Goal: Task Accomplishment & Management: Complete application form

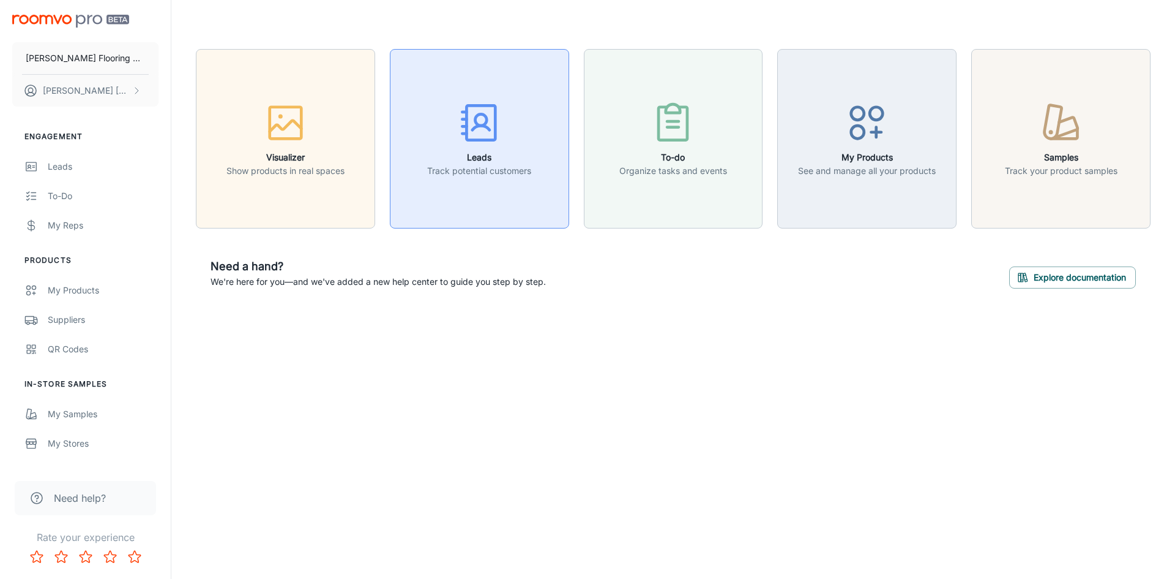
click at [468, 159] on h6 "Leads" at bounding box center [479, 157] width 104 height 13
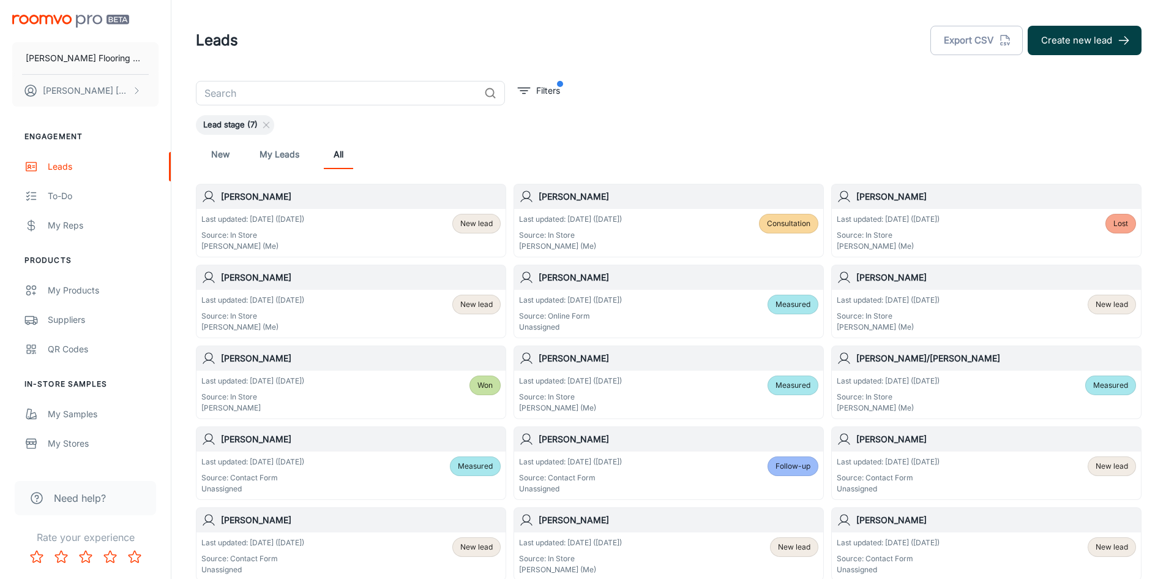
click at [1095, 39] on button "Create new lead" at bounding box center [1085, 40] width 114 height 29
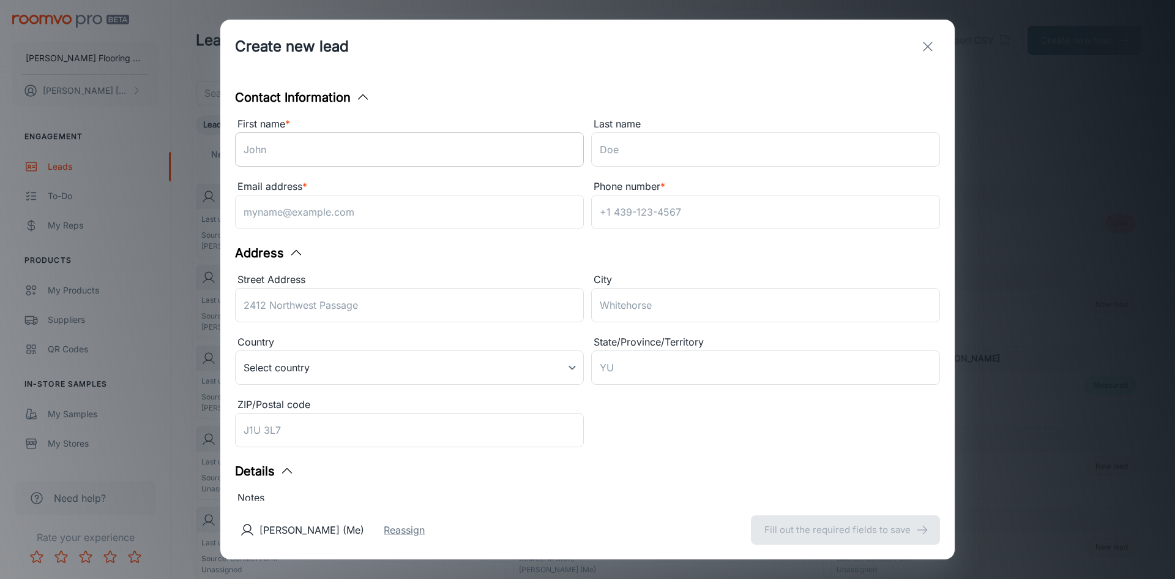
click at [348, 154] on input "First name *" at bounding box center [409, 149] width 349 height 34
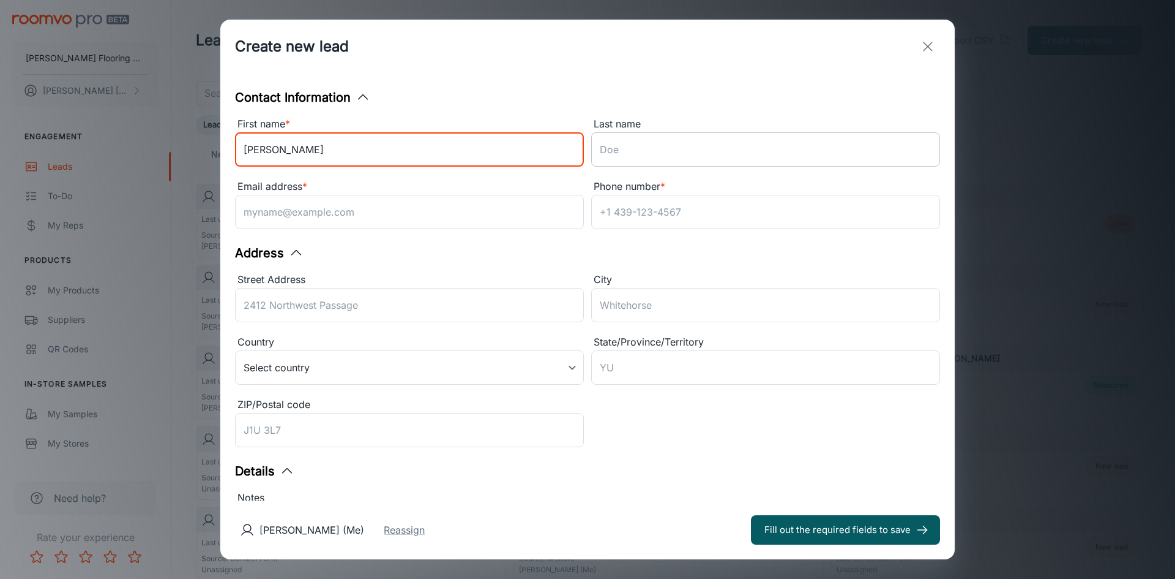
type input "[PERSON_NAME]"
click at [645, 152] on input "Last name" at bounding box center [765, 149] width 349 height 34
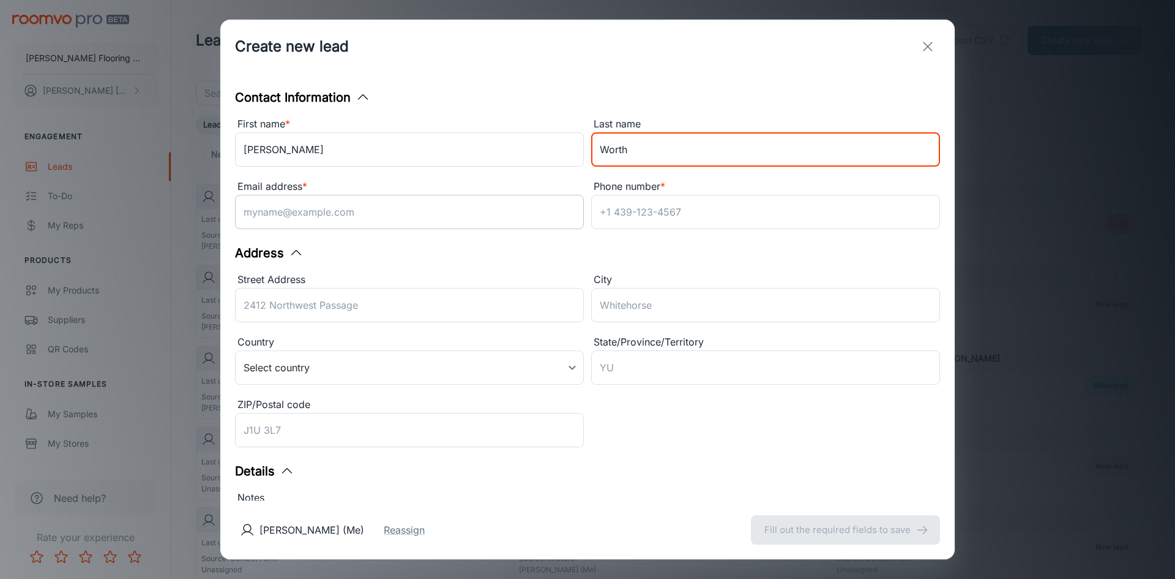
type input "Worth"
click at [430, 221] on input "Email address *" at bounding box center [409, 212] width 349 height 34
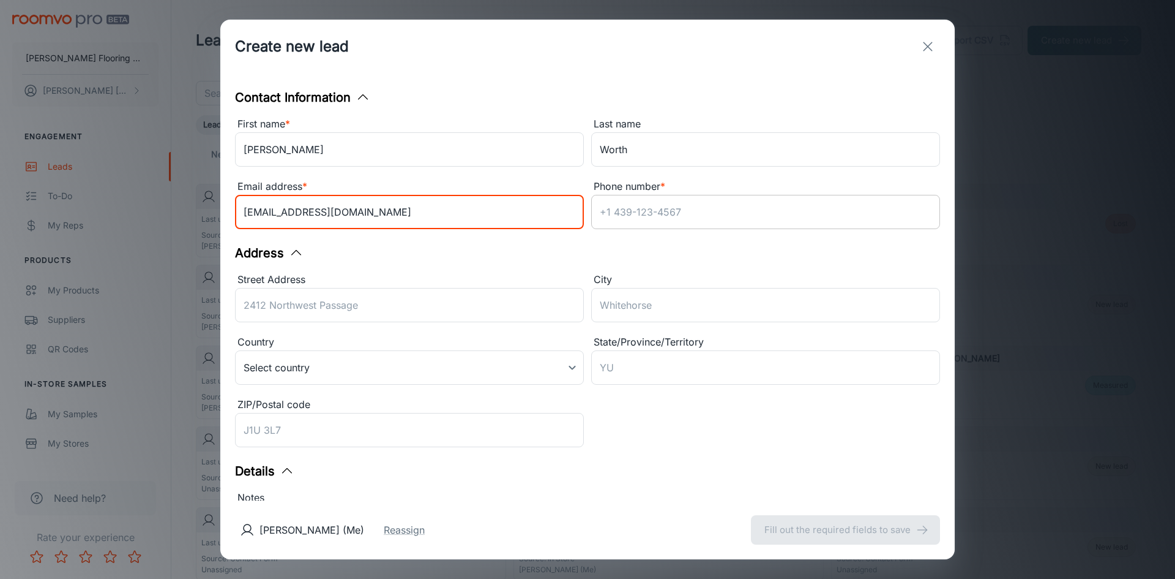
type input "[EMAIL_ADDRESS][DOMAIN_NAME]"
click at [645, 212] on input "Phone number *" at bounding box center [765, 212] width 349 height 34
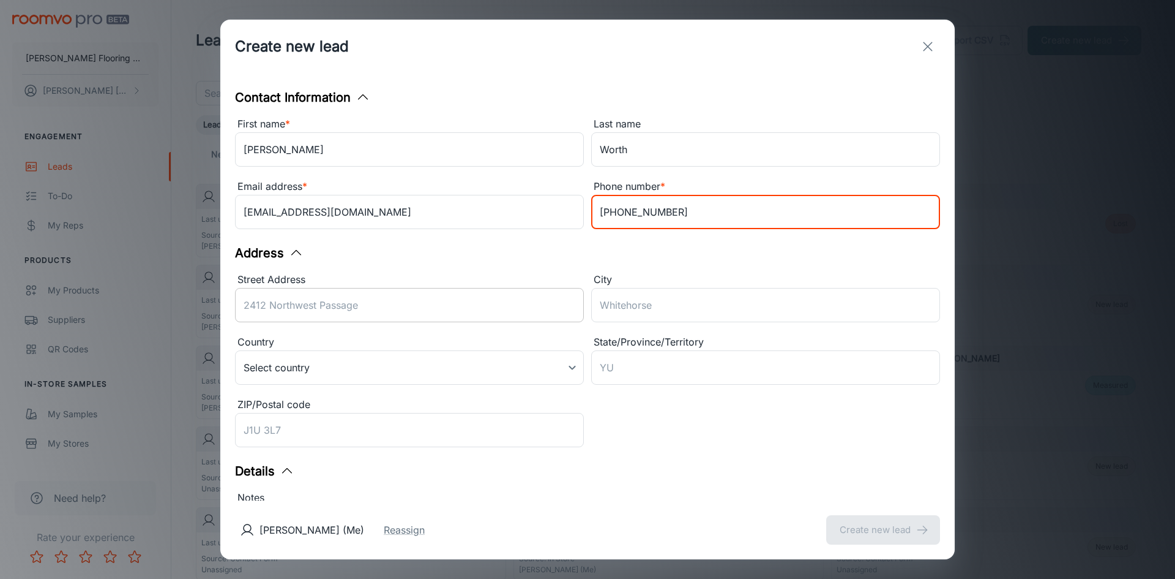
type input "[PHONE_NUMBER]"
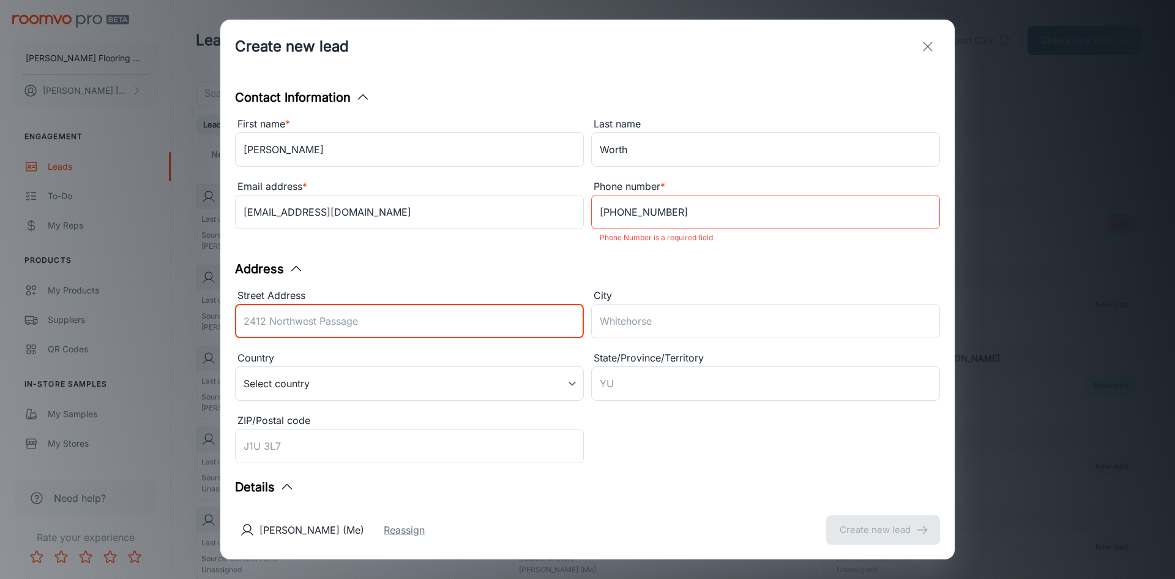
click at [364, 300] on div "Street Address ​" at bounding box center [409, 315] width 349 height 55
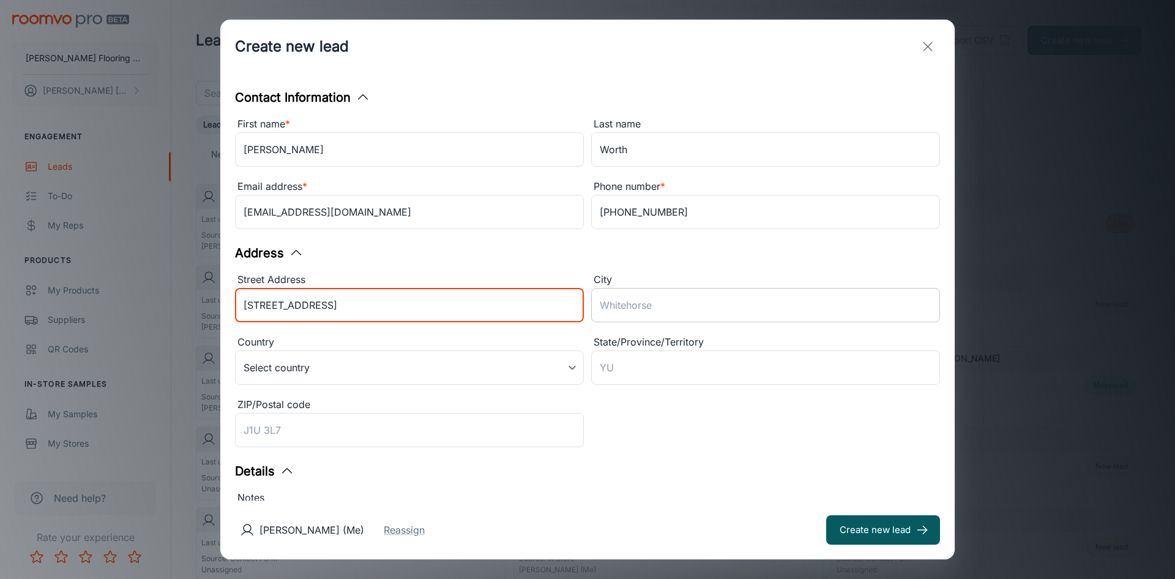
type input "[STREET_ADDRESS]"
click at [620, 307] on input "City" at bounding box center [765, 305] width 349 height 34
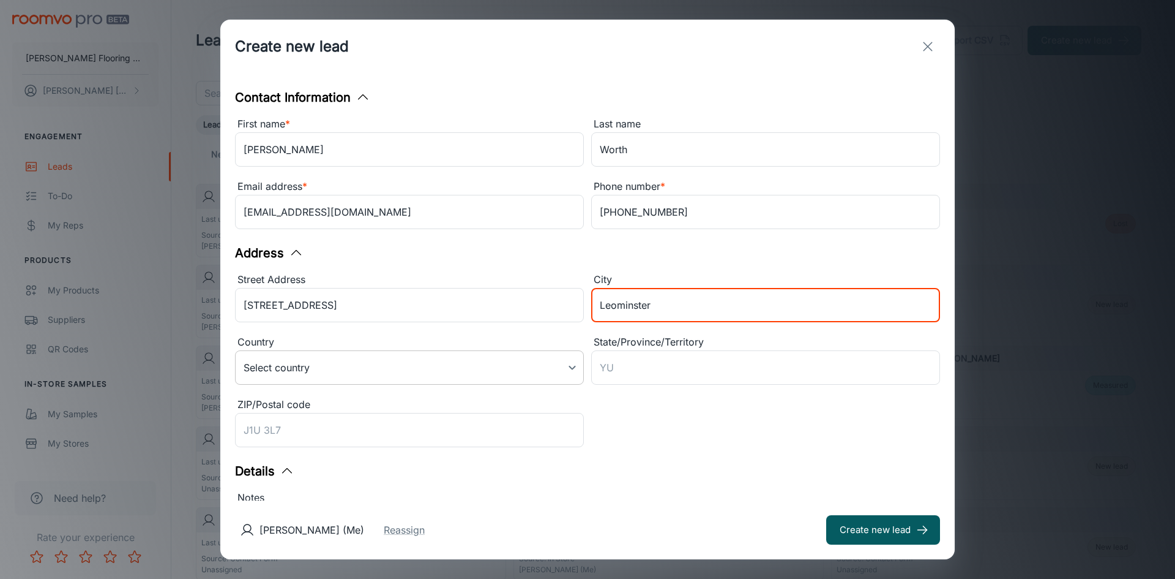
type input "Leominster"
click at [572, 370] on body "[PERSON_NAME] Flooring Center [PERSON_NAME] Engagement Leads To-do My Reps Prod…" at bounding box center [587, 289] width 1175 height 579
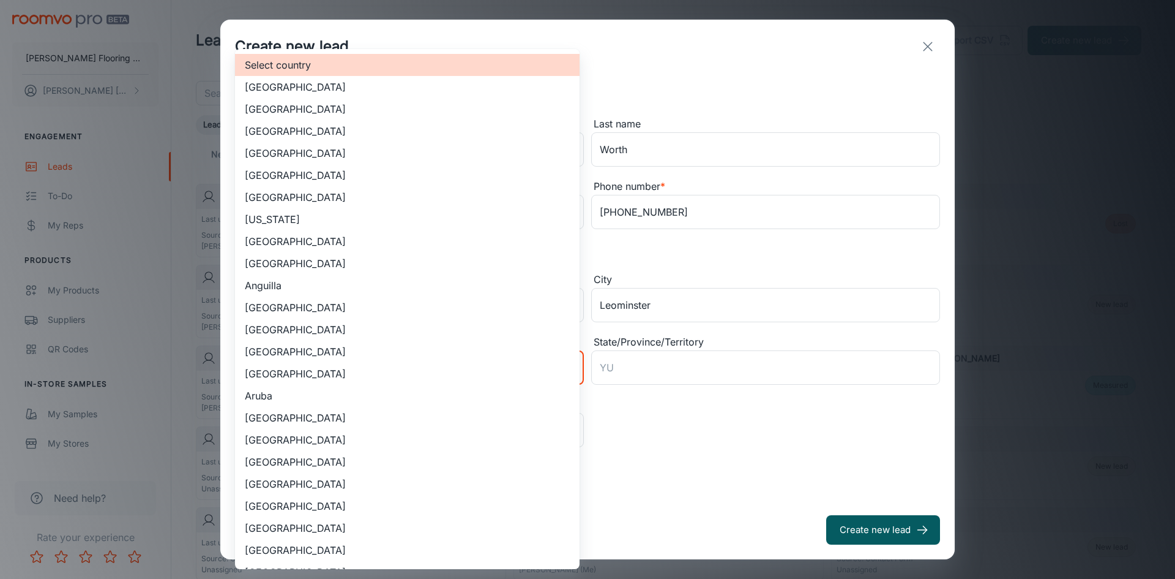
click at [311, 110] on li "[GEOGRAPHIC_DATA]" at bounding box center [407, 109] width 345 height 22
type input "US"
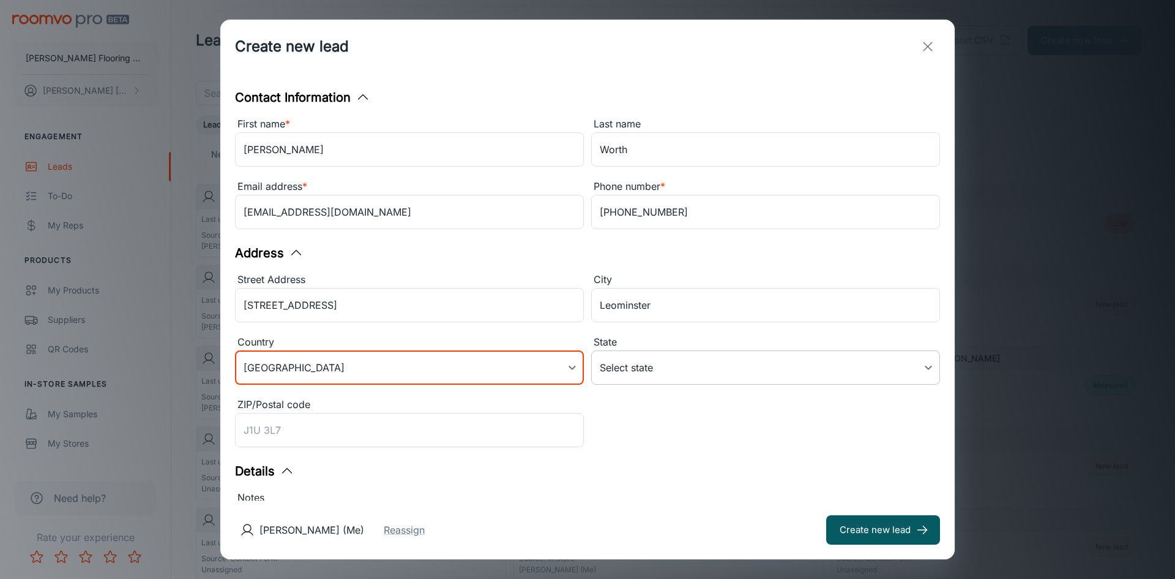
click at [644, 369] on body "[PERSON_NAME] Flooring Center [PERSON_NAME] Engagement Leads To-do My Reps Prod…" at bounding box center [587, 289] width 1175 height 579
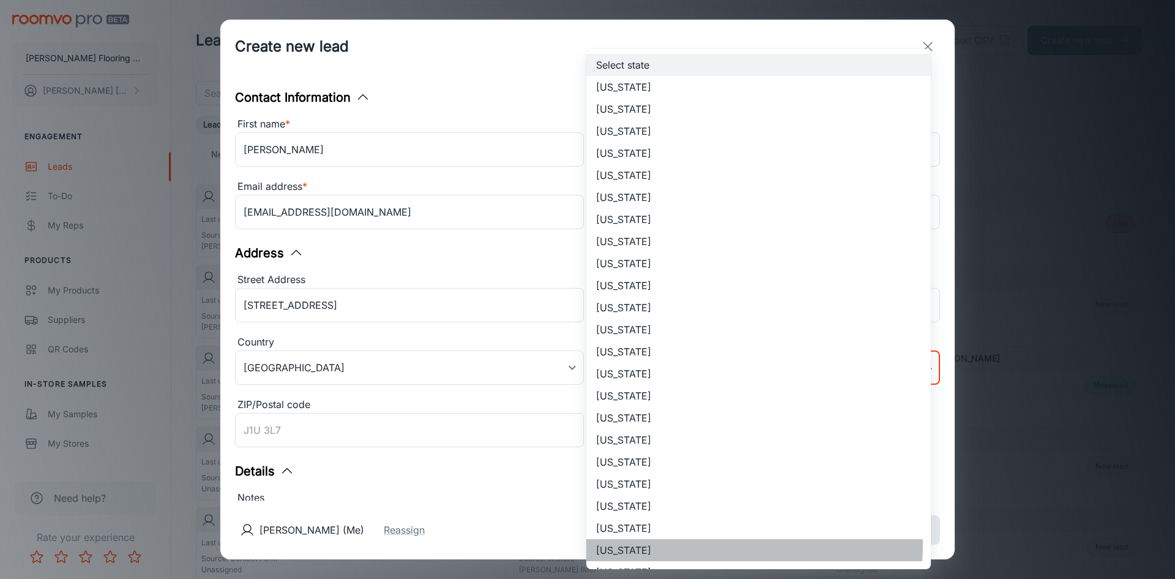
click at [658, 544] on li "[US_STATE]" at bounding box center [758, 550] width 345 height 22
type input "[US_STATE]"
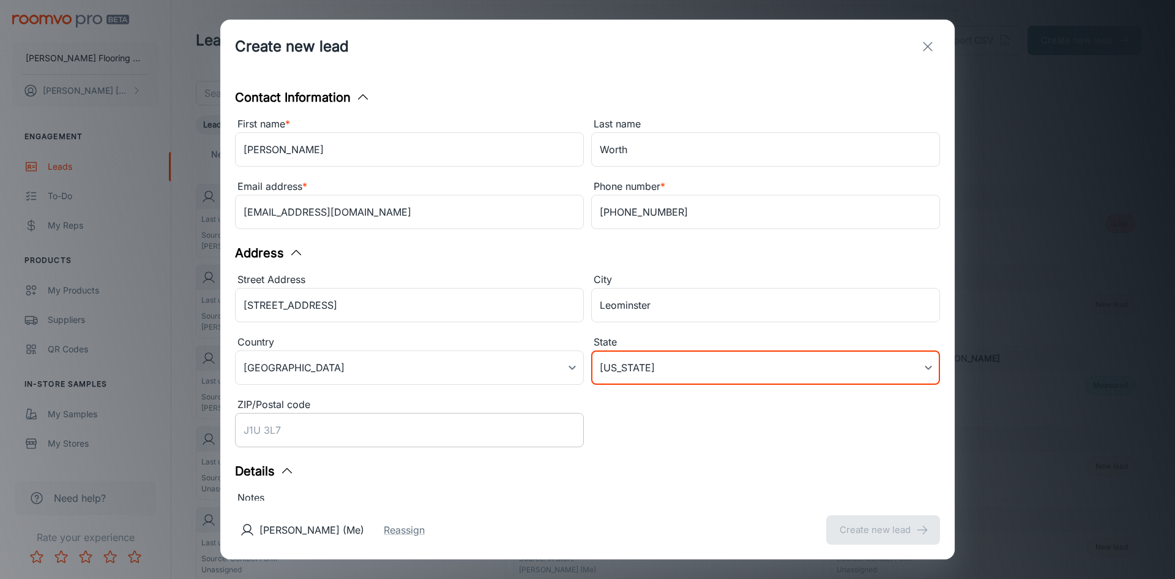
click at [268, 431] on input "ZIP/Postal code" at bounding box center [409, 430] width 349 height 34
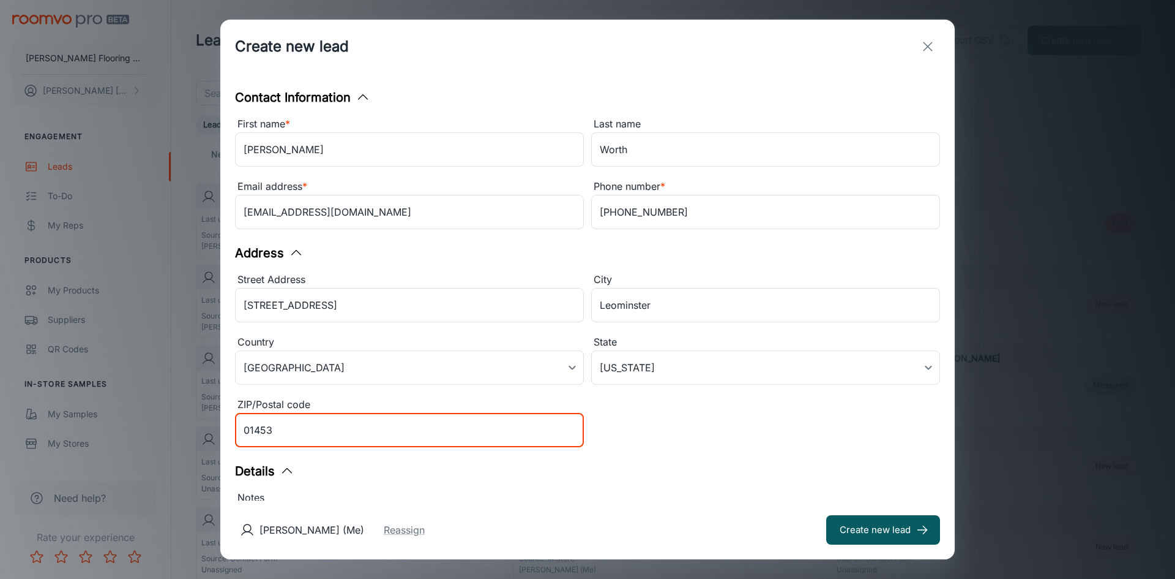
scroll to position [122, 0]
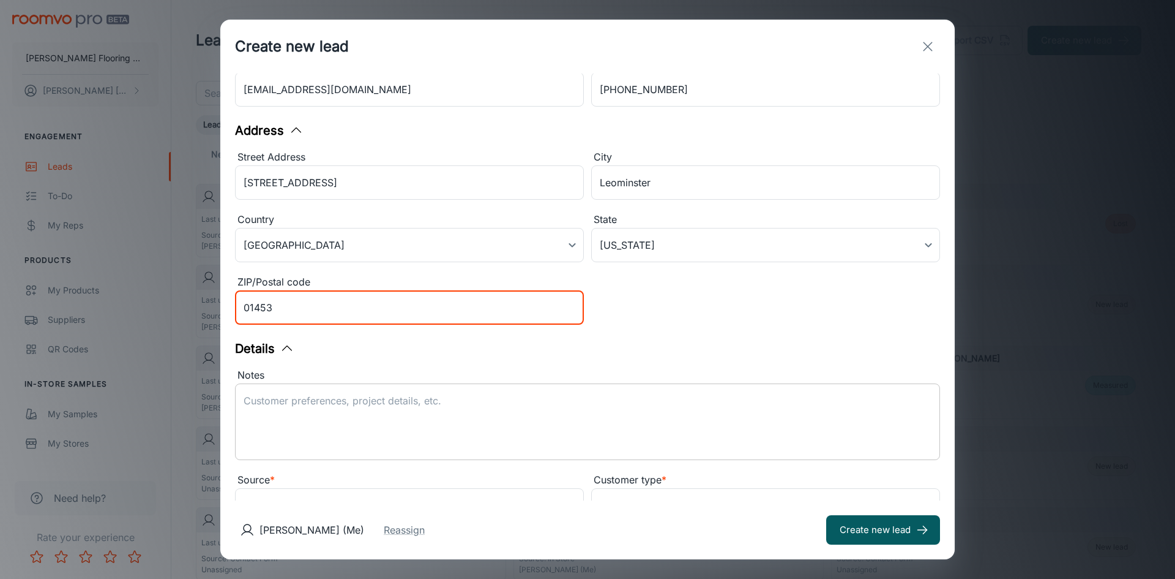
type input "01453"
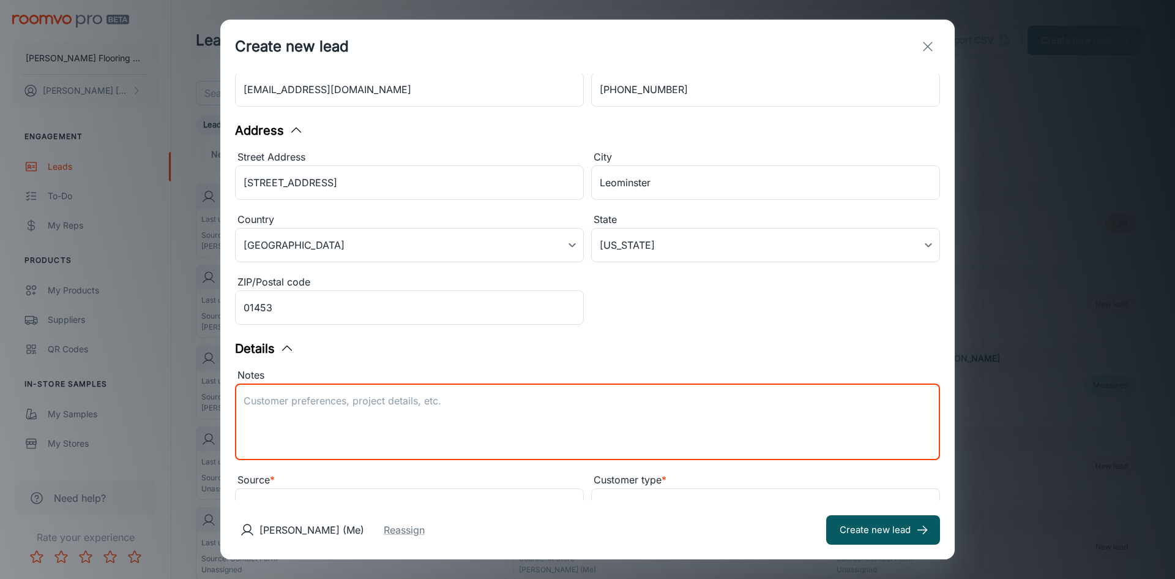
click at [306, 411] on textarea "Notes" at bounding box center [588, 422] width 688 height 56
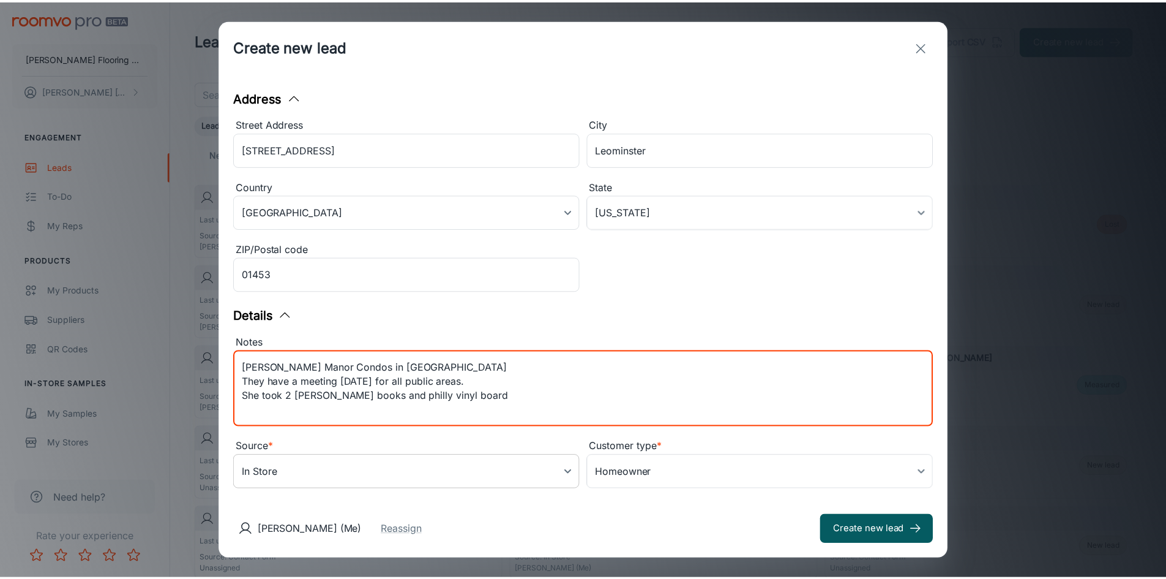
scroll to position [174, 0]
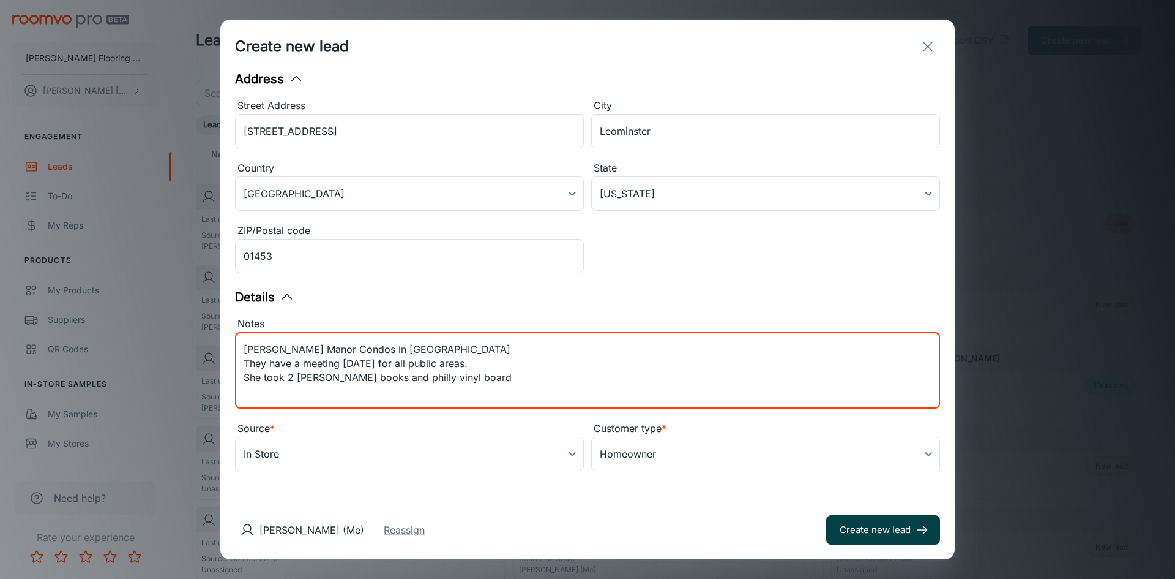
type textarea "[PERSON_NAME] Manor Condos in [GEOGRAPHIC_DATA] They have a meeting [DATE] for …"
click at [866, 530] on button "Create new lead" at bounding box center [883, 529] width 114 height 29
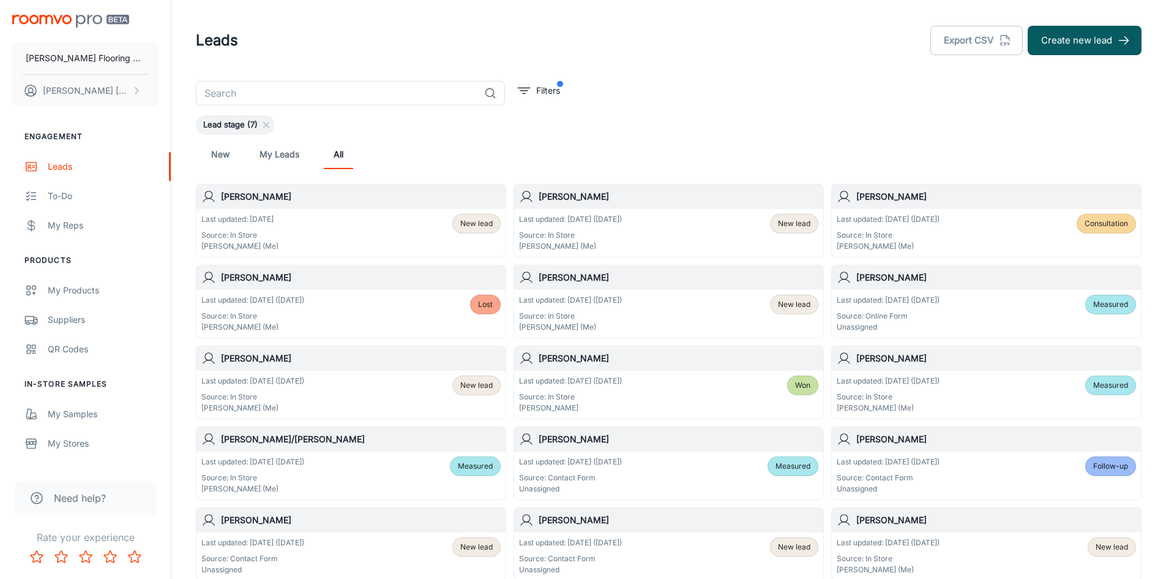
click at [940, 549] on div "Last updated: [DATE] ([DATE]) Source: In Store [PERSON_NAME] (Me)" at bounding box center [888, 556] width 103 height 38
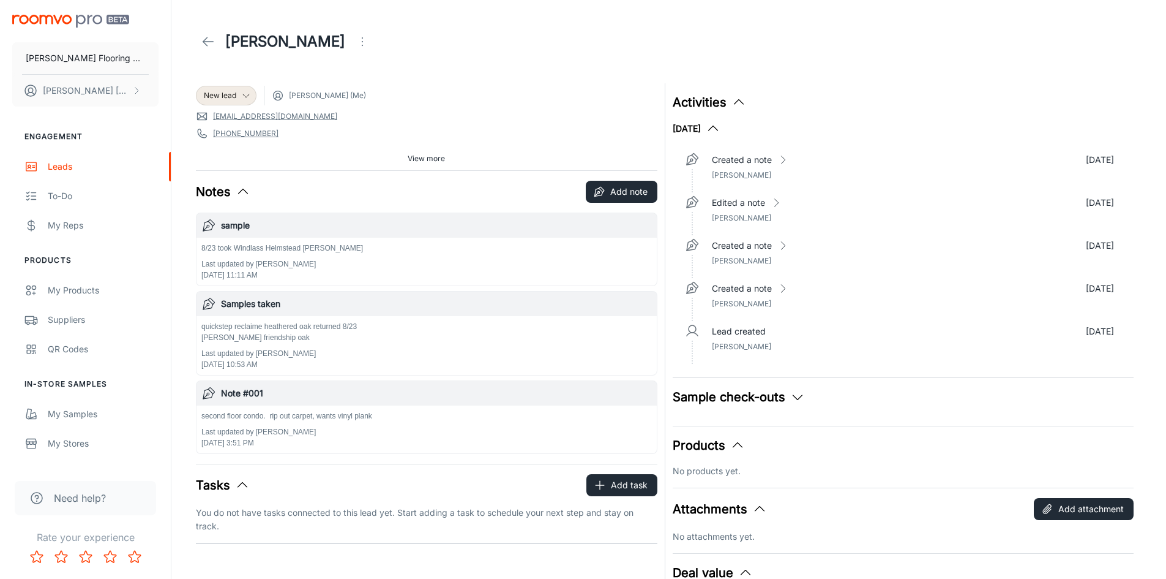
click at [432, 154] on span "View more" at bounding box center [426, 158] width 37 height 11
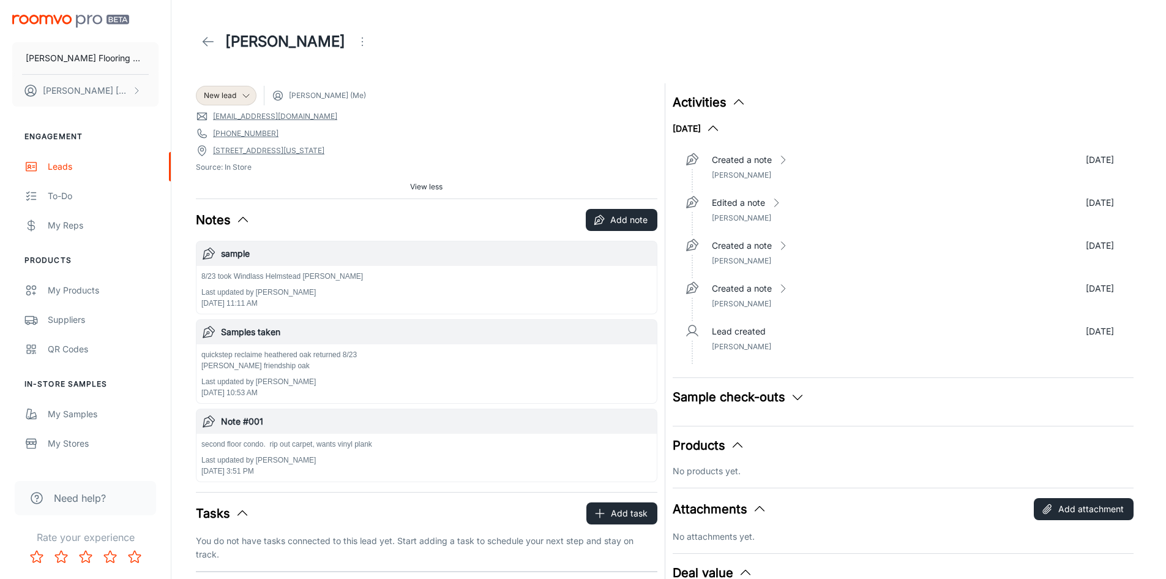
click at [740, 395] on button "Sample check-outs" at bounding box center [739, 397] width 132 height 18
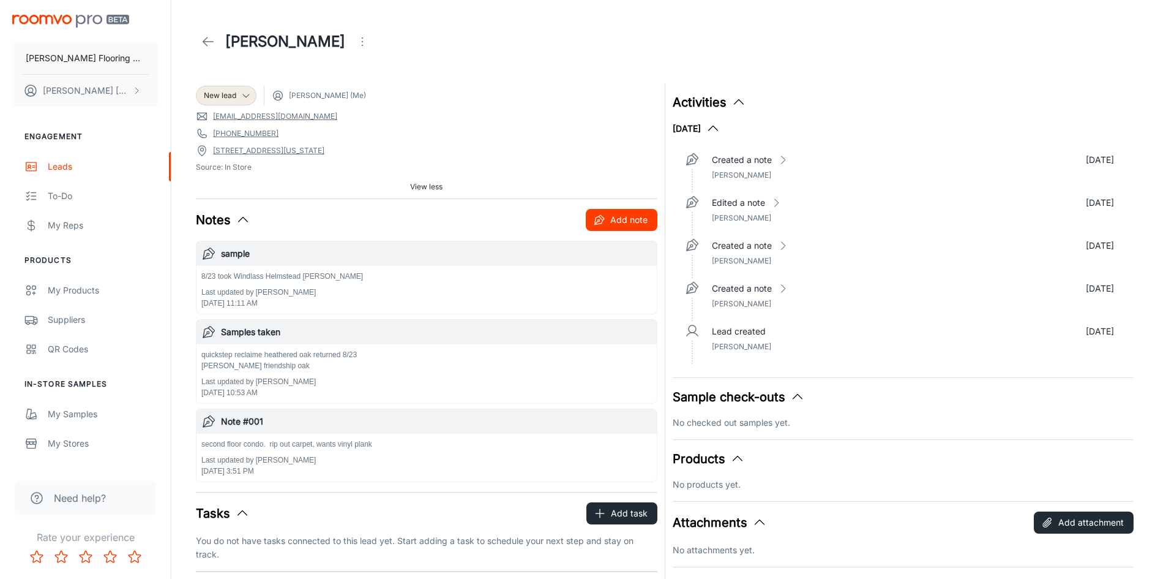
click at [639, 214] on button "Add note" at bounding box center [622, 220] width 72 height 22
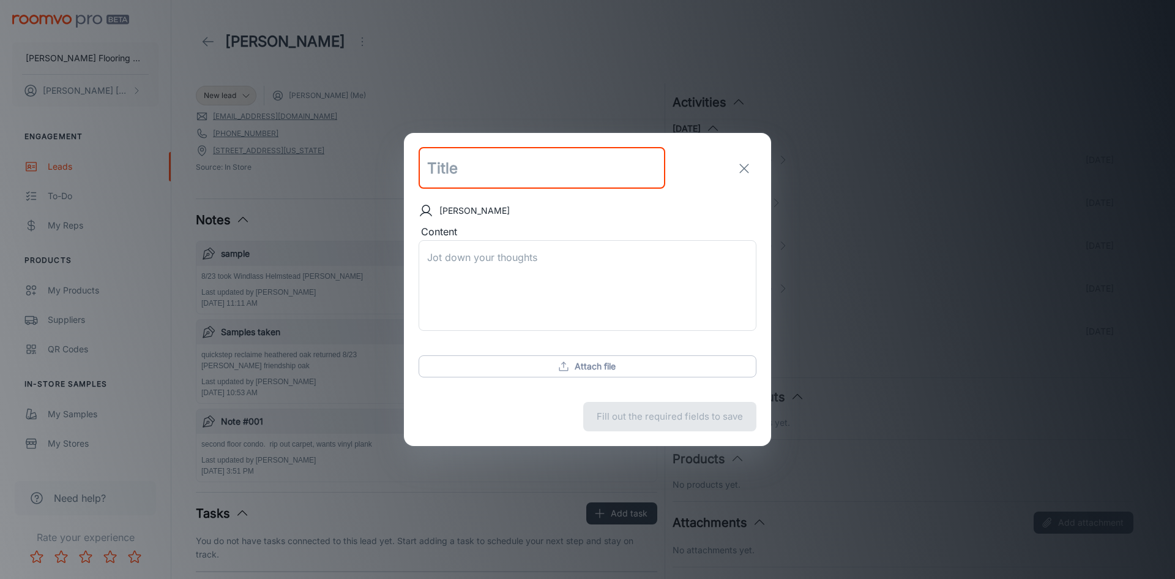
click at [460, 171] on input "text" at bounding box center [542, 169] width 247 height 42
type input "Chosen floor"
click at [441, 251] on textarea "Content" at bounding box center [587, 285] width 321 height 70
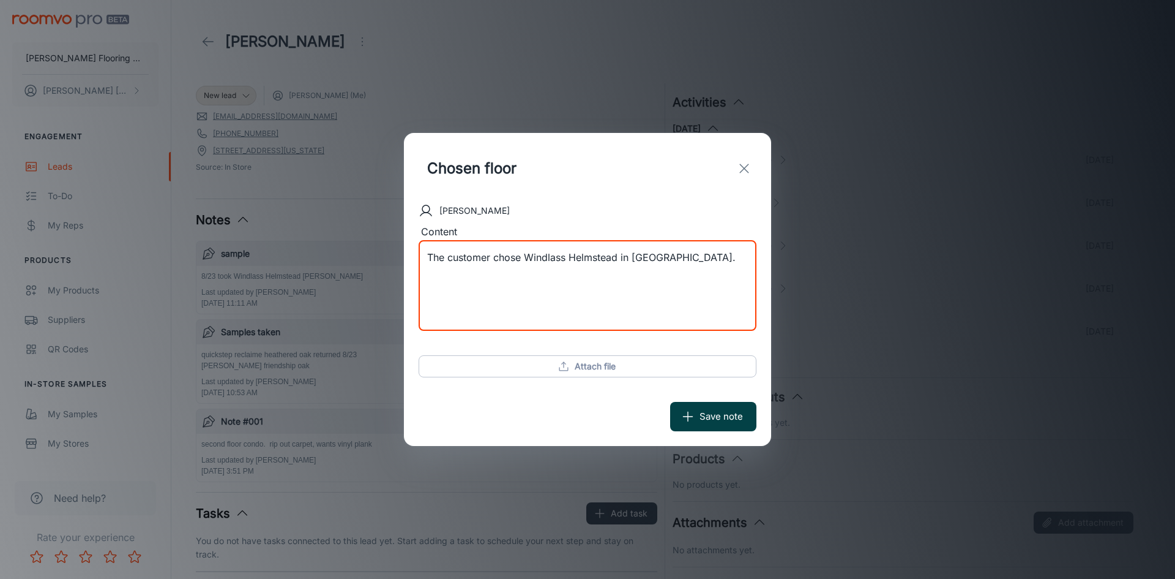
type textarea "The customer chose Windlass Helmstead in [GEOGRAPHIC_DATA]."
click at [724, 416] on button "Save note" at bounding box center [713, 416] width 86 height 29
